Goal: Complete application form: Complete application form

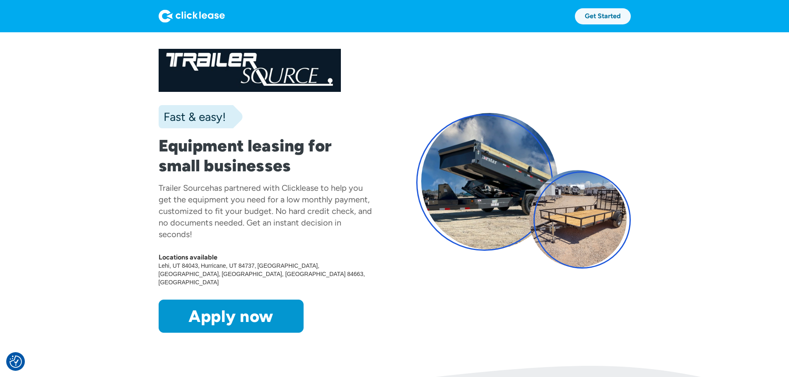
click at [631, 21] on link "Get Started" at bounding box center [603, 16] width 56 height 16
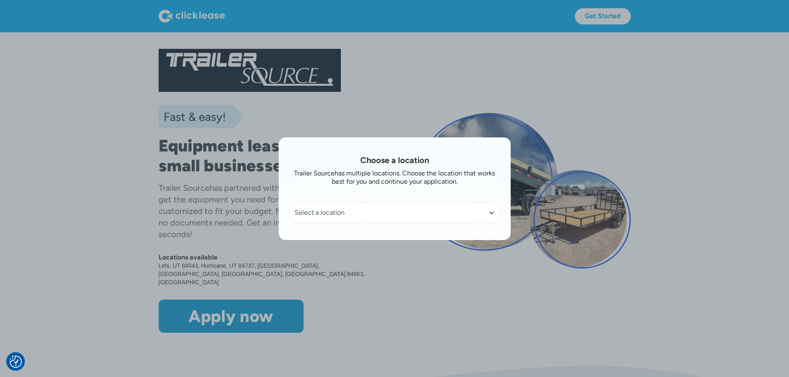
click at [434, 211] on div "Select a location" at bounding box center [394, 213] width 200 height 8
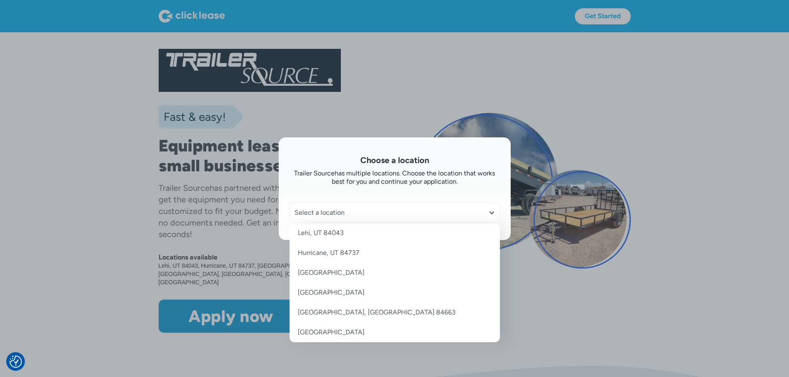
click at [381, 273] on link "Las Vegas, NV 89115" at bounding box center [394, 273] width 210 height 20
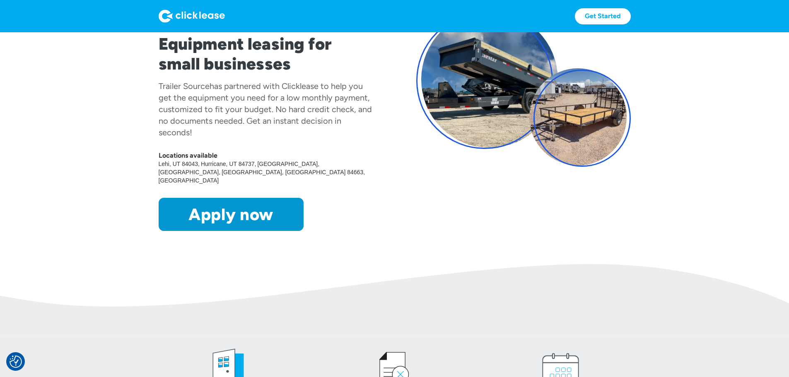
scroll to position [166, 0]
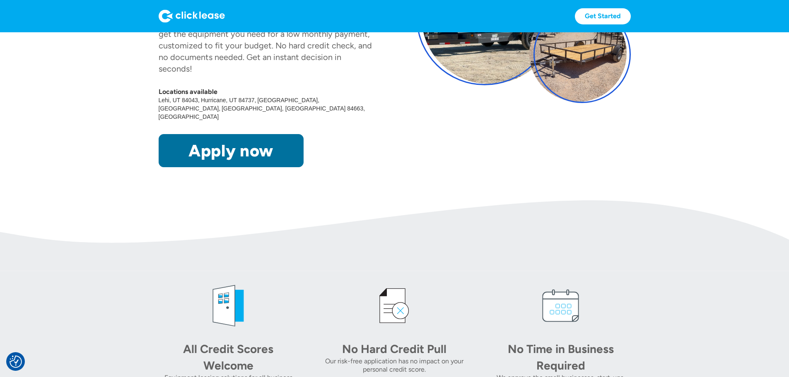
click at [185, 167] on link "Apply now" at bounding box center [231, 150] width 145 height 33
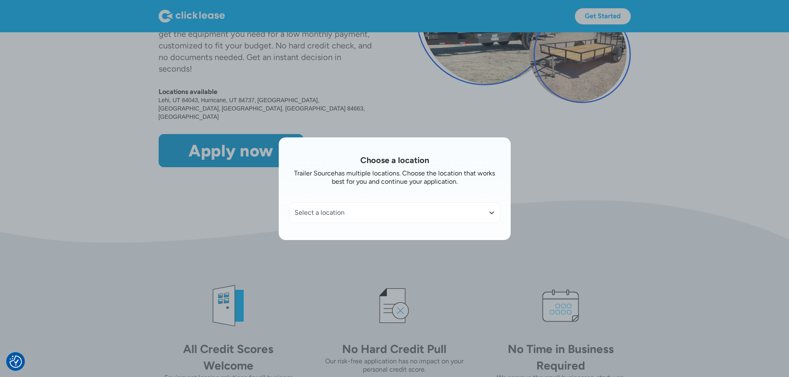
click at [352, 209] on div "Select a location" at bounding box center [394, 213] width 200 height 8
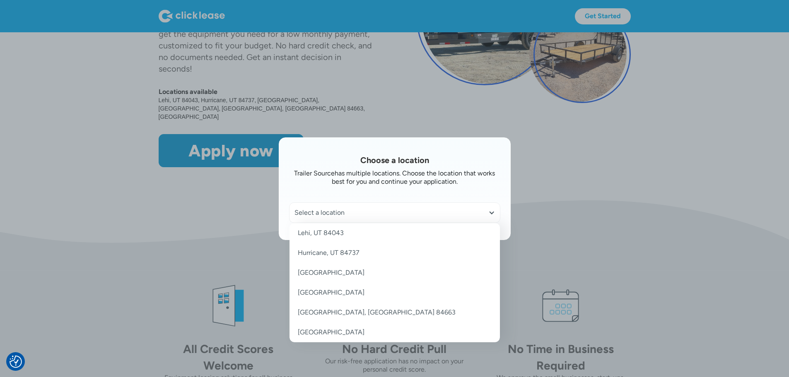
click at [347, 269] on link "Las Vegas, NV 89115" at bounding box center [394, 273] width 210 height 20
